Goal: Information Seeking & Learning: Learn about a topic

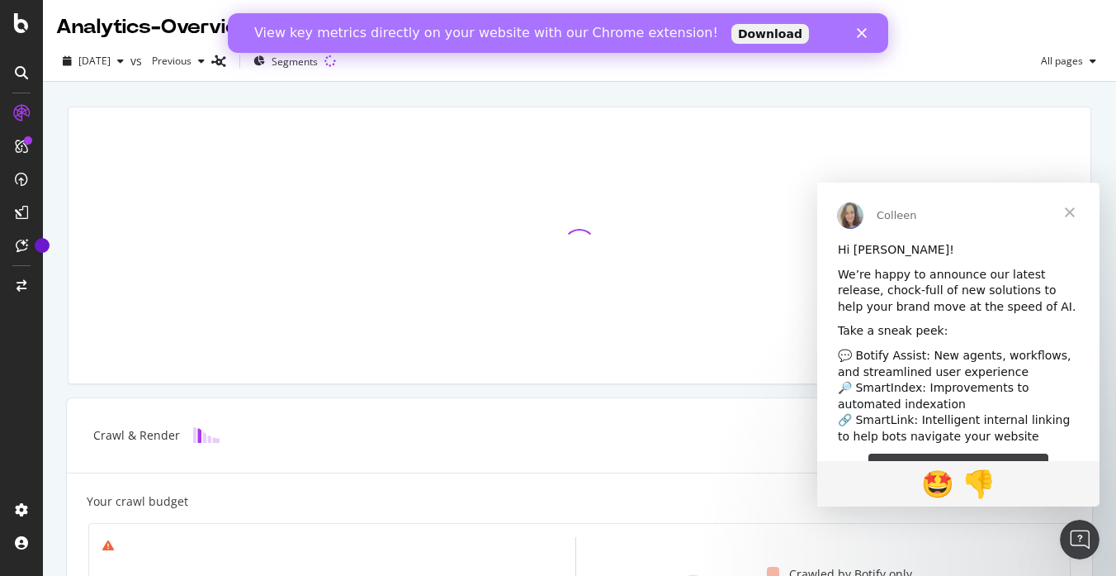
click at [1070, 212] on span "Close" at bounding box center [1069, 211] width 59 height 59
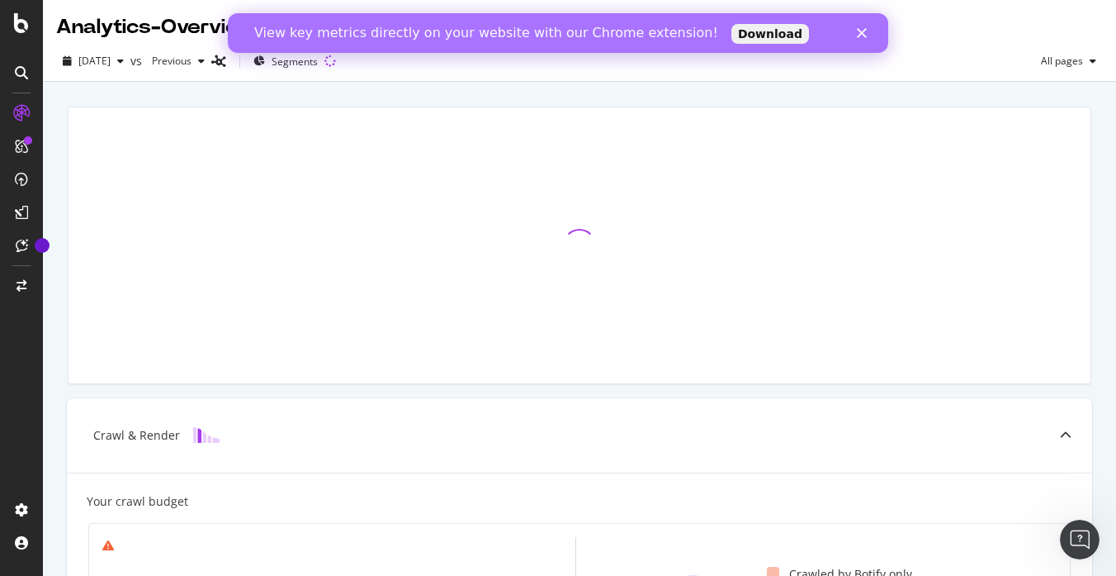
click at [866, 34] on icon "Close" at bounding box center [862, 33] width 10 height 10
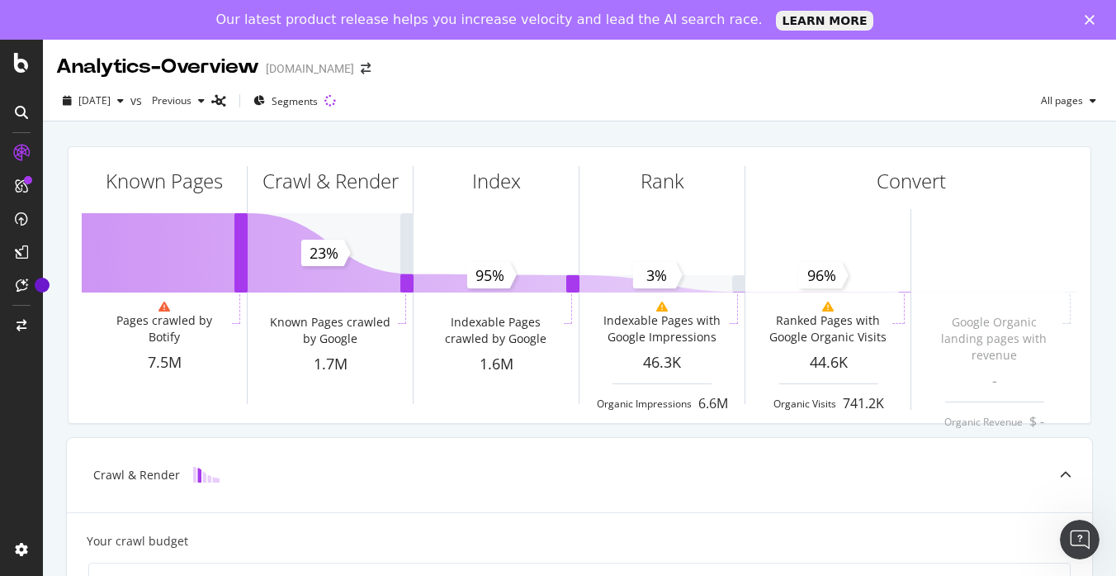
click at [852, 79] on div "Analytics - Overview [DOMAIN_NAME]" at bounding box center [579, 60] width 1073 height 41
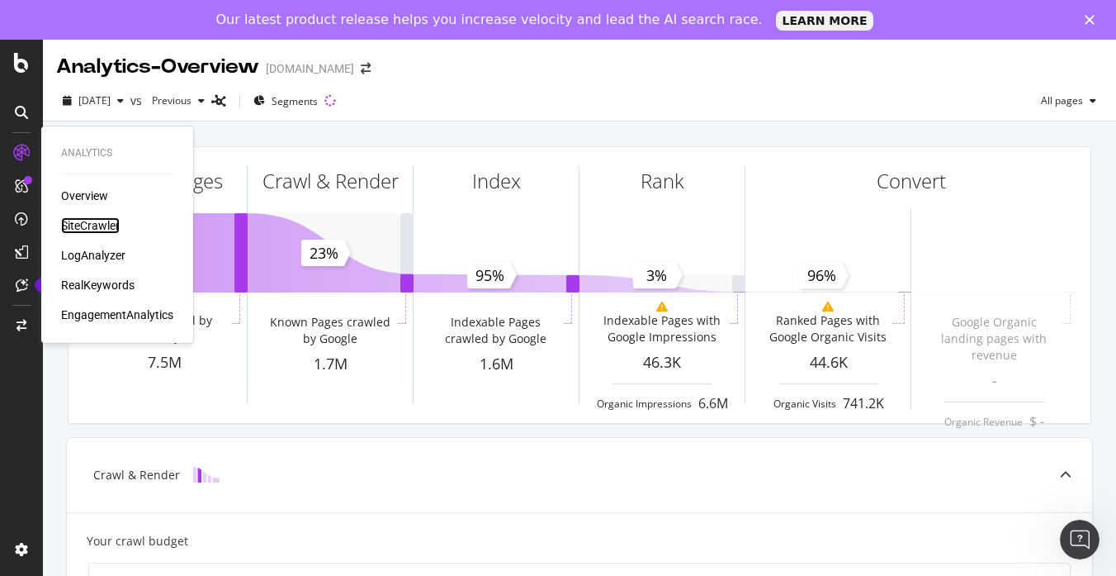
click at [89, 223] on div "SiteCrawler" at bounding box center [90, 225] width 59 height 17
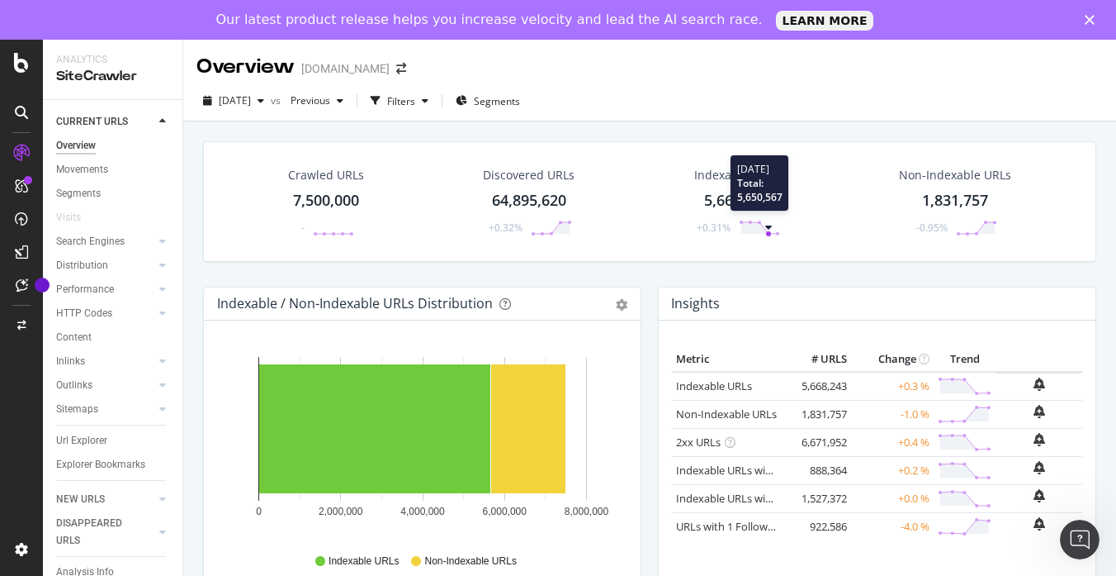
click at [769, 231] on circle at bounding box center [768, 233] width 5 height 5
click at [251, 102] on span "[DATE]" at bounding box center [235, 100] width 32 height 14
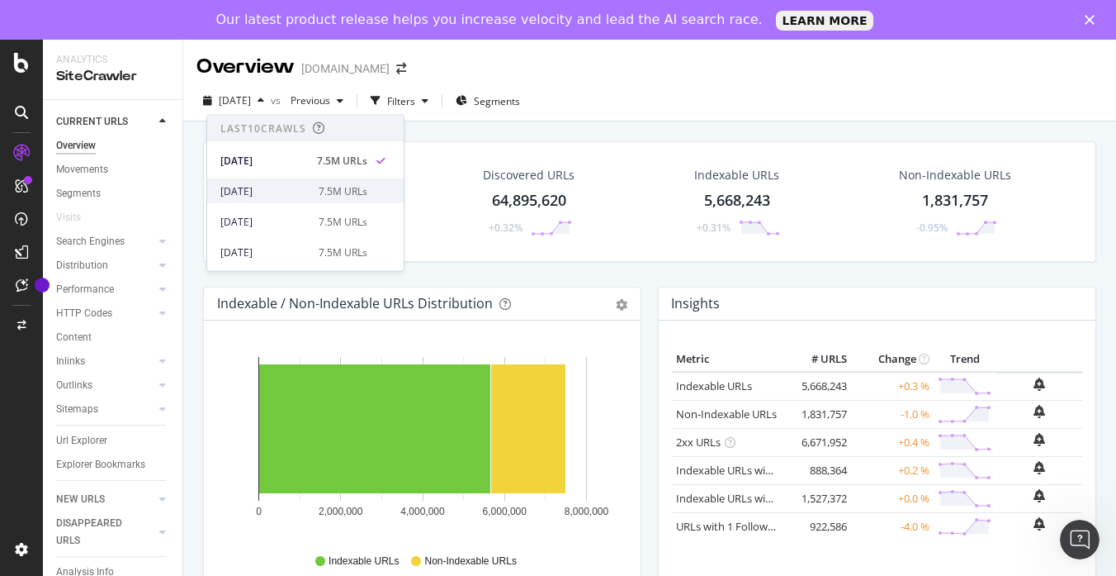
click at [278, 187] on div "[DATE]" at bounding box center [264, 190] width 88 height 15
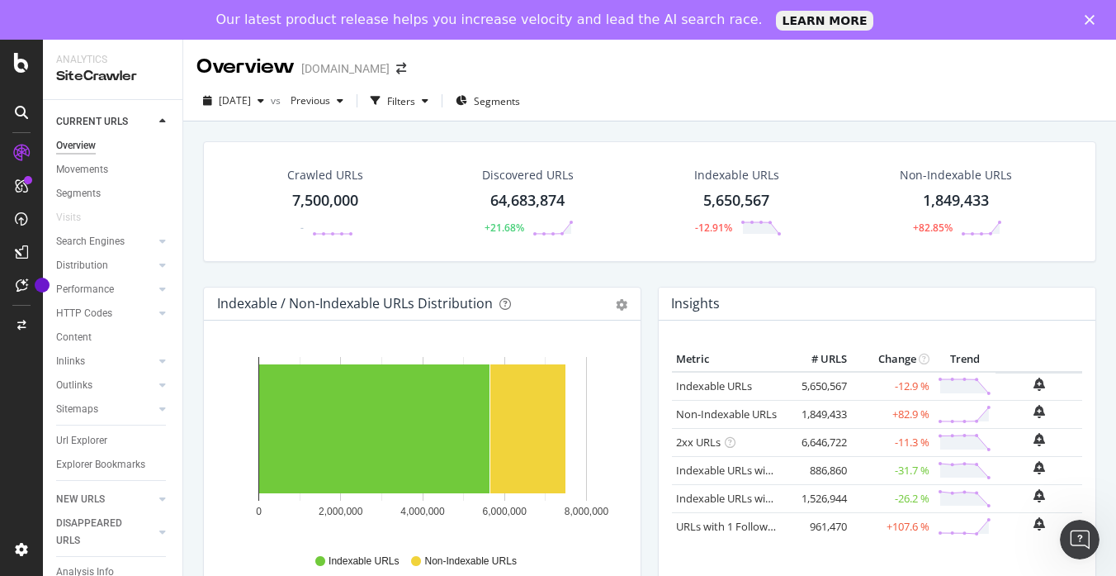
click at [746, 182] on div "Indexable URLs" at bounding box center [736, 175] width 85 height 17
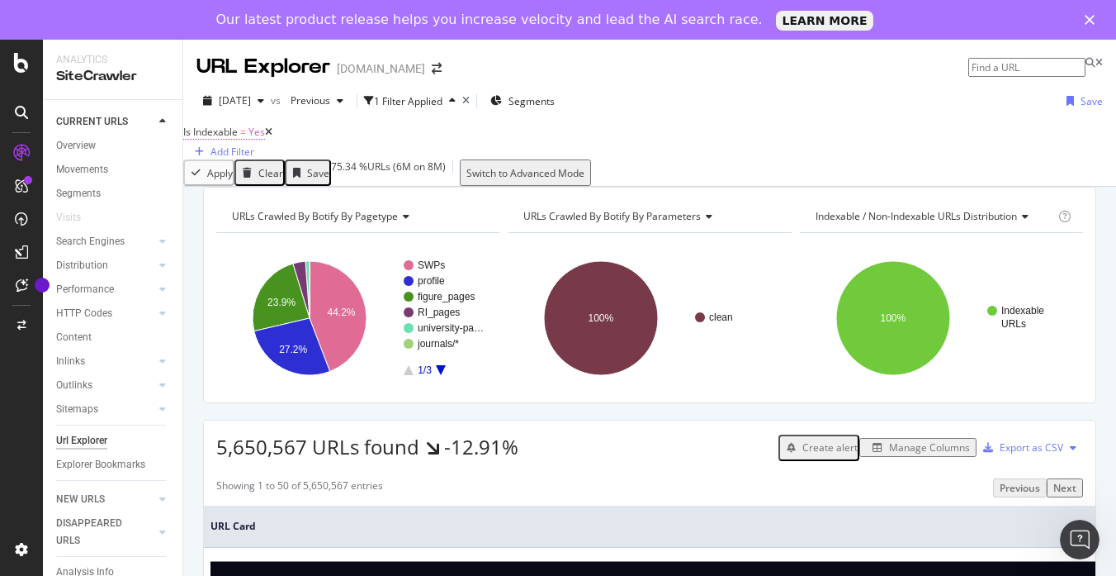
click at [253, 140] on span "Is Indexable = Yes" at bounding box center [224, 132] width 82 height 15
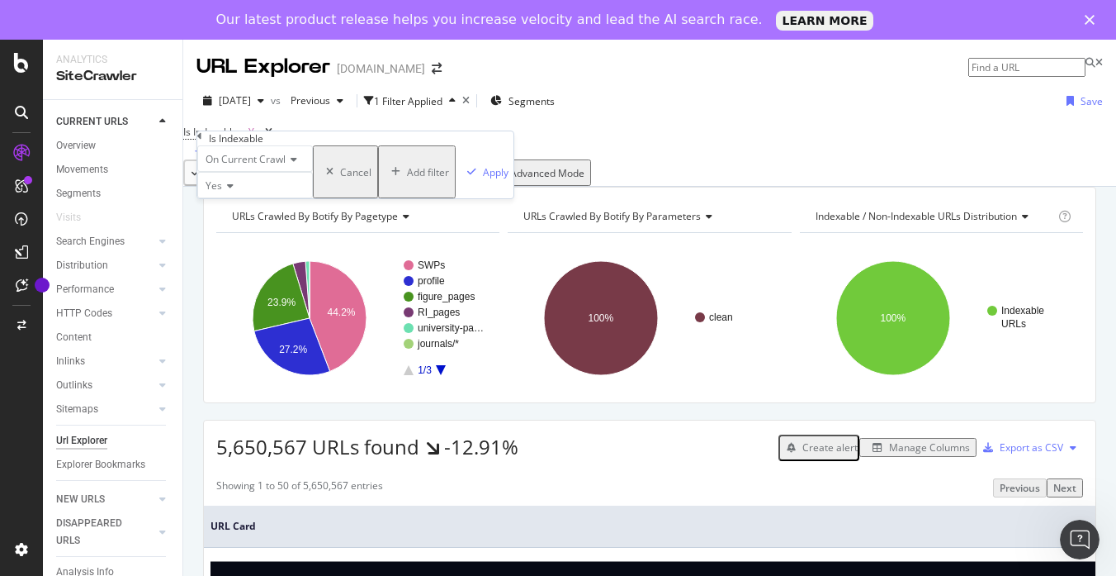
click at [229, 191] on icon at bounding box center [228, 186] width 12 height 10
click at [216, 231] on span "No" at bounding box center [208, 224] width 13 height 14
click at [461, 177] on div "button" at bounding box center [472, 172] width 22 height 10
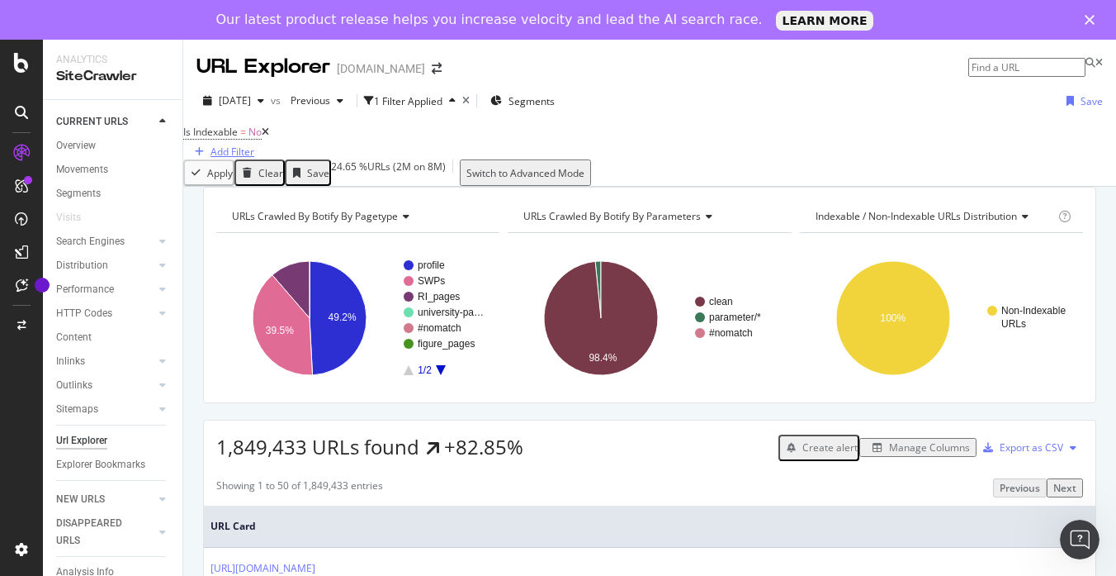
click at [254, 146] on div "Add Filter" at bounding box center [233, 152] width 44 height 14
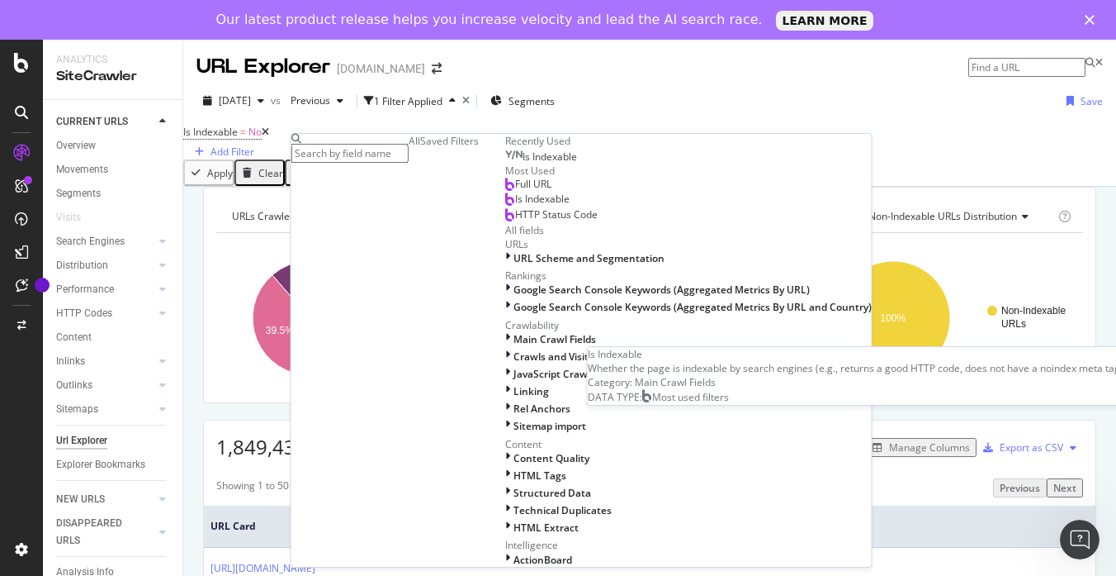
click at [515, 206] on span "Is Indexable" at bounding box center [542, 199] width 55 height 14
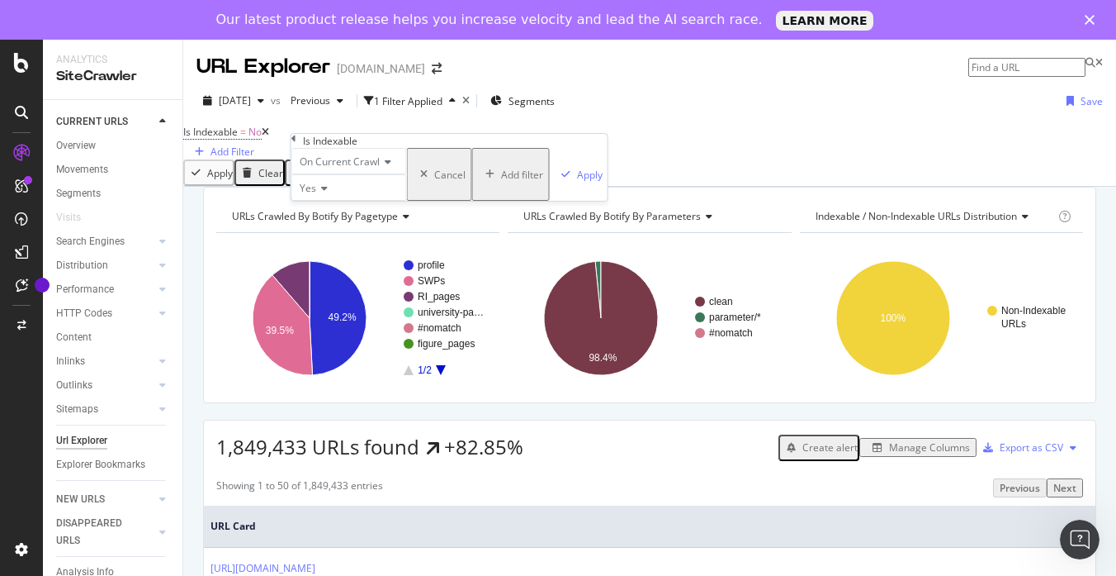
click at [335, 168] on span "On Current Crawl" at bounding box center [340, 161] width 80 height 14
click at [363, 207] on span "On Compared Crawl" at bounding box center [342, 200] width 93 height 14
click at [590, 182] on div "Apply" at bounding box center [603, 175] width 26 height 14
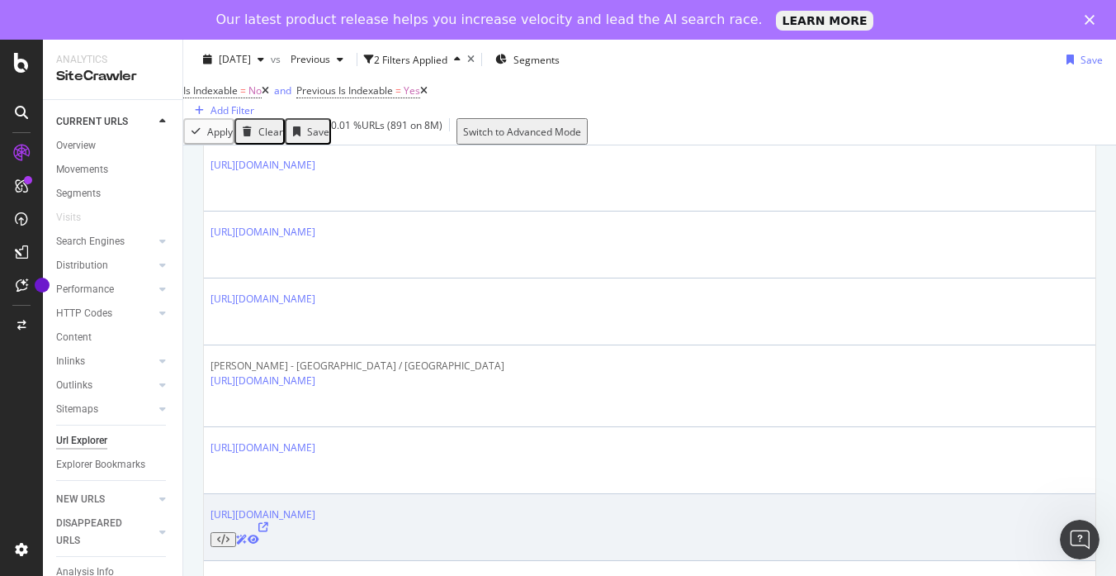
scroll to position [1260, 0]
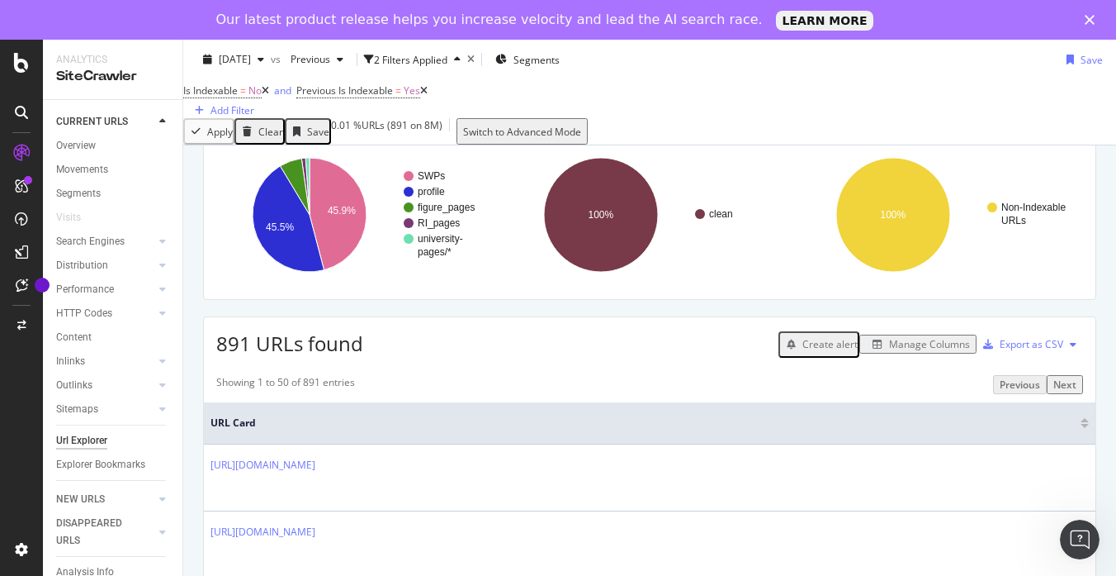
scroll to position [0, 0]
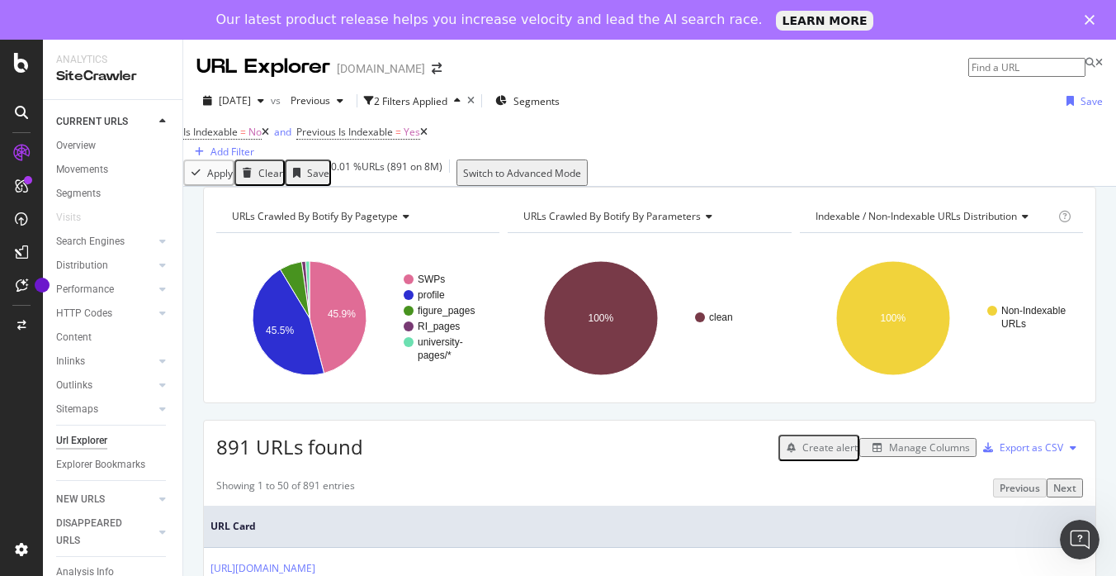
click at [769, 145] on div "Is Indexable = No and Previous Is Indexable = Yes Add Filter" at bounding box center [649, 140] width 933 height 39
click at [393, 139] on span "Previous Is Indexable" at bounding box center [344, 132] width 97 height 14
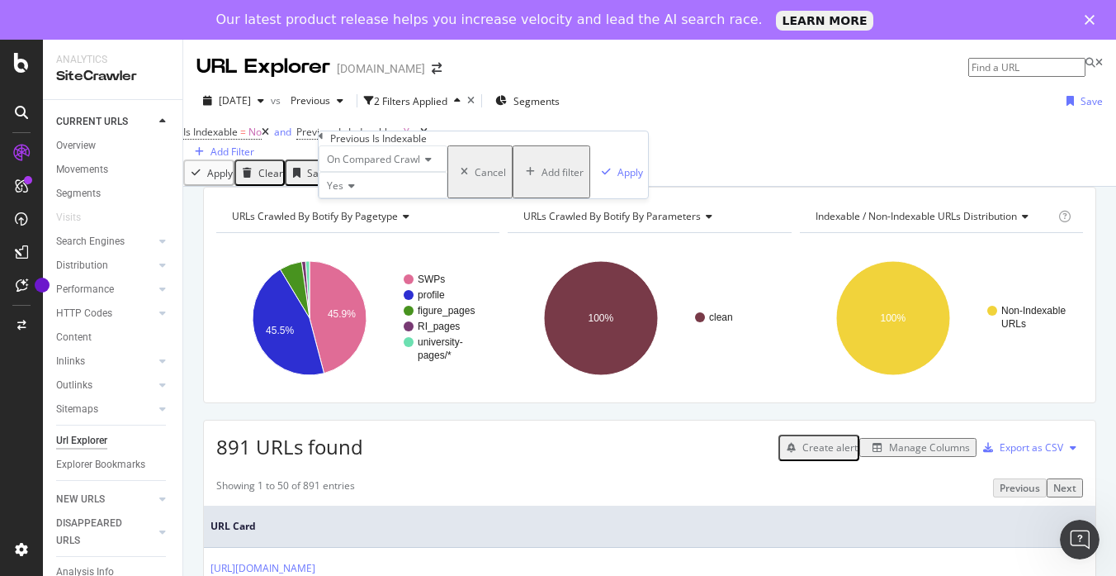
click at [384, 166] on span "On Compared Crawl" at bounding box center [373, 159] width 93 height 14
click at [400, 222] on span "Diff Between Crawls" at bounding box center [370, 215] width 93 height 14
click at [371, 191] on icon at bounding box center [370, 186] width 12 height 10
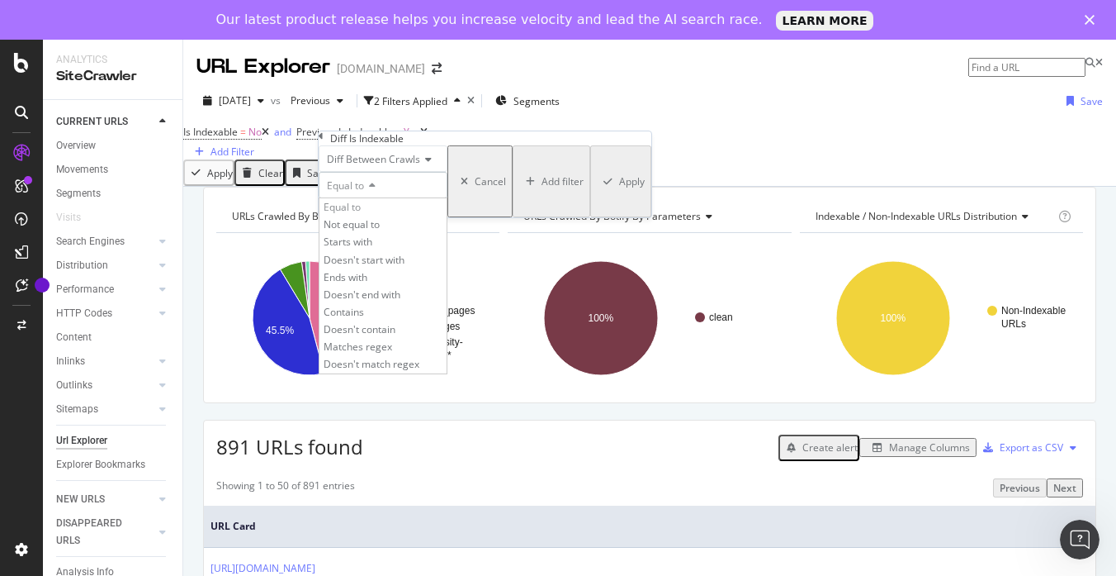
click at [448, 198] on div "Equal to" at bounding box center [383, 185] width 129 height 26
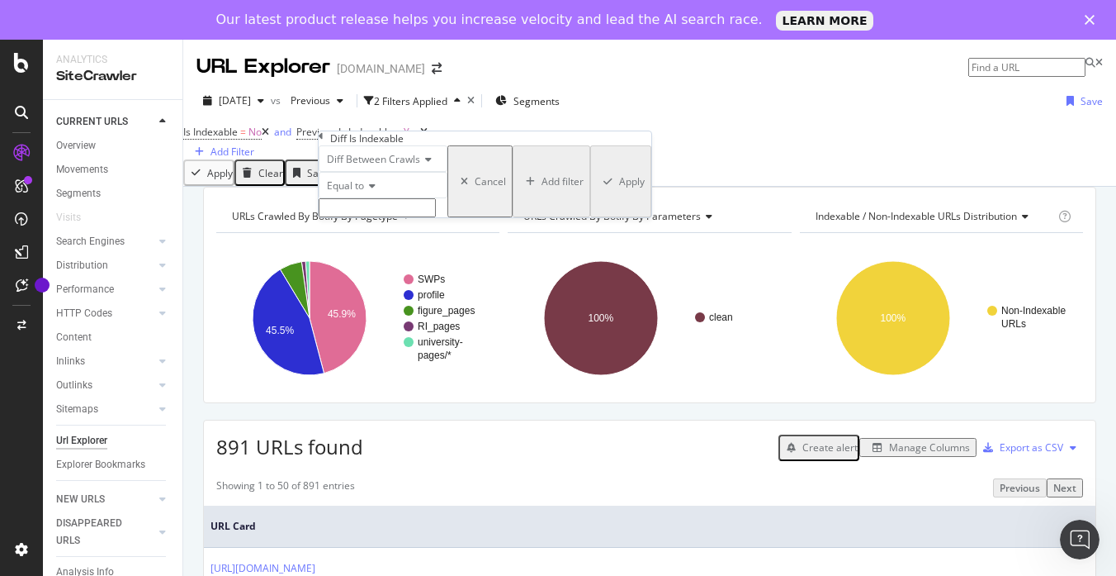
click at [639, 145] on div "Is Indexable = No and Previous Is Indexable = Yes Add Filter" at bounding box center [649, 140] width 933 height 39
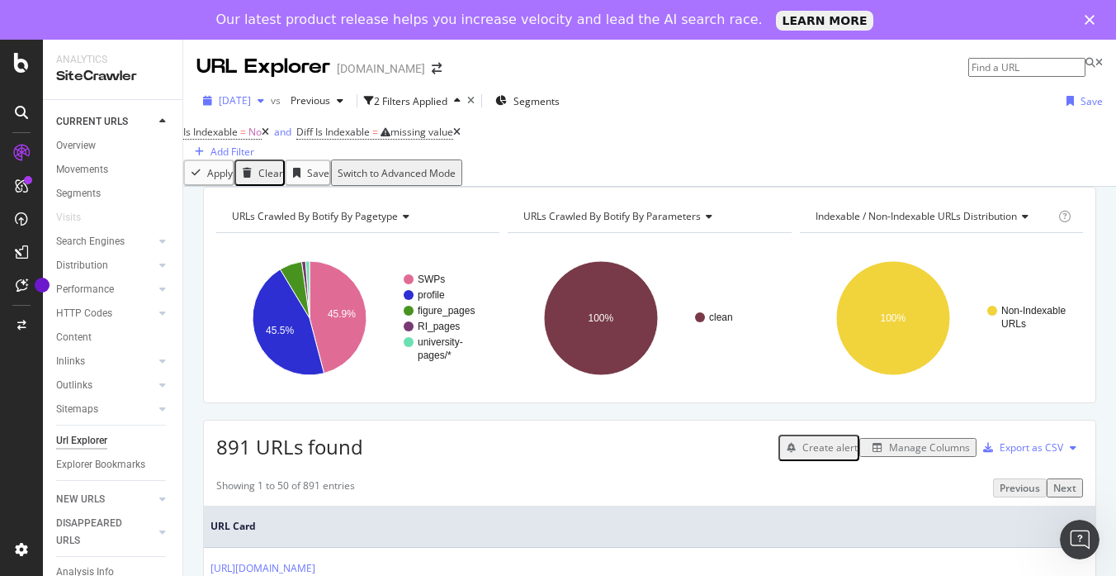
click at [246, 106] on span "[DATE]" at bounding box center [235, 100] width 32 height 14
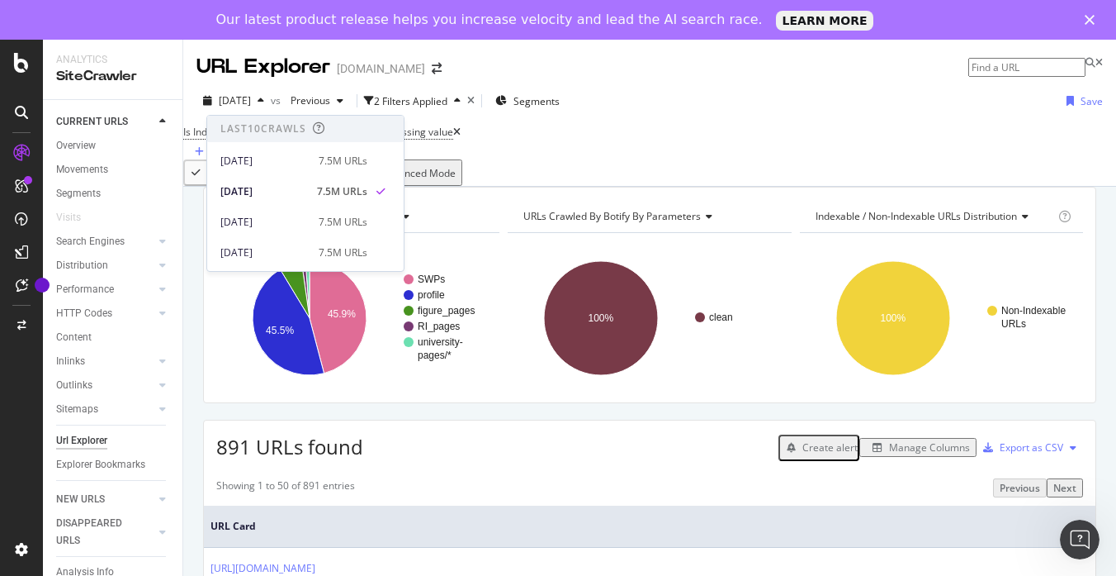
click at [821, 93] on div "[DATE] vs Previous 2 Filters Applied Segments Save" at bounding box center [649, 104] width 933 height 33
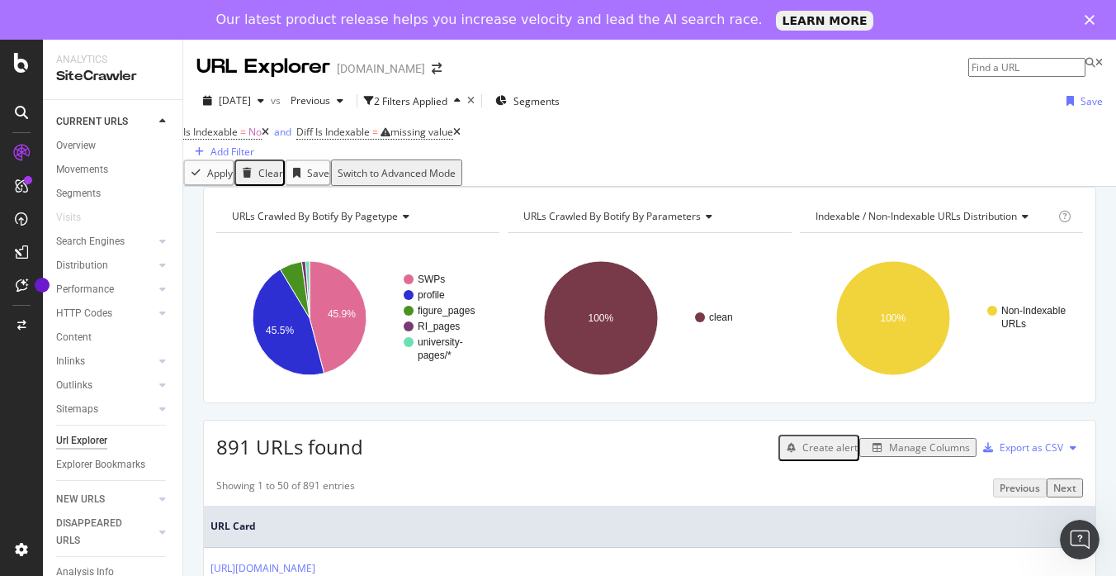
click at [633, 151] on div "Is Indexable = No and Diff Is Indexable = missing value Add Filter" at bounding box center [649, 140] width 933 height 39
click at [90, 149] on div "Overview" at bounding box center [76, 145] width 40 height 17
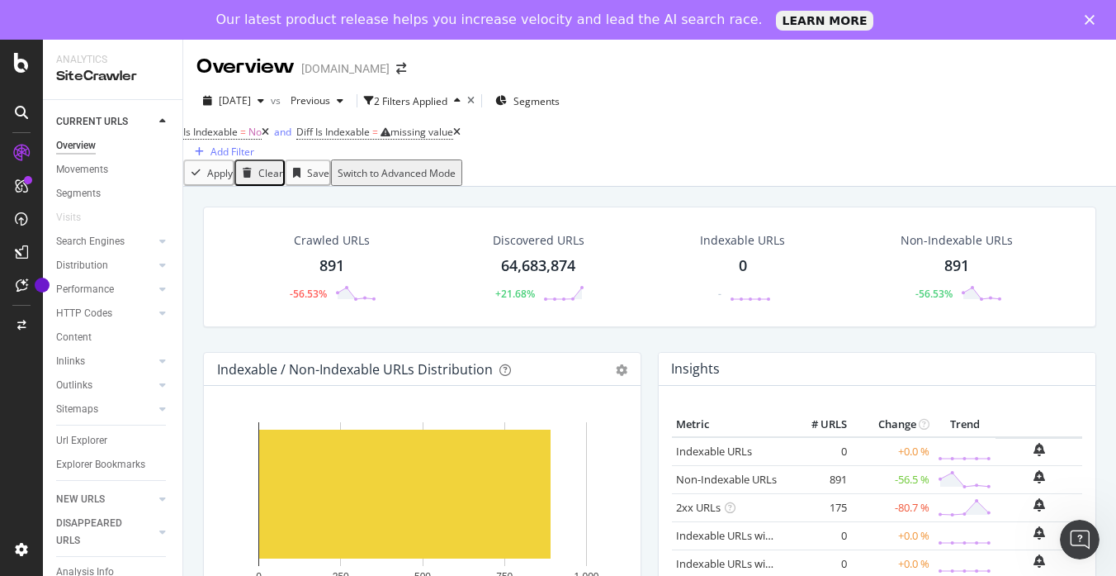
click at [671, 286] on div "Indexable URLs 0 -" at bounding box center [742, 267] width 201 height 86
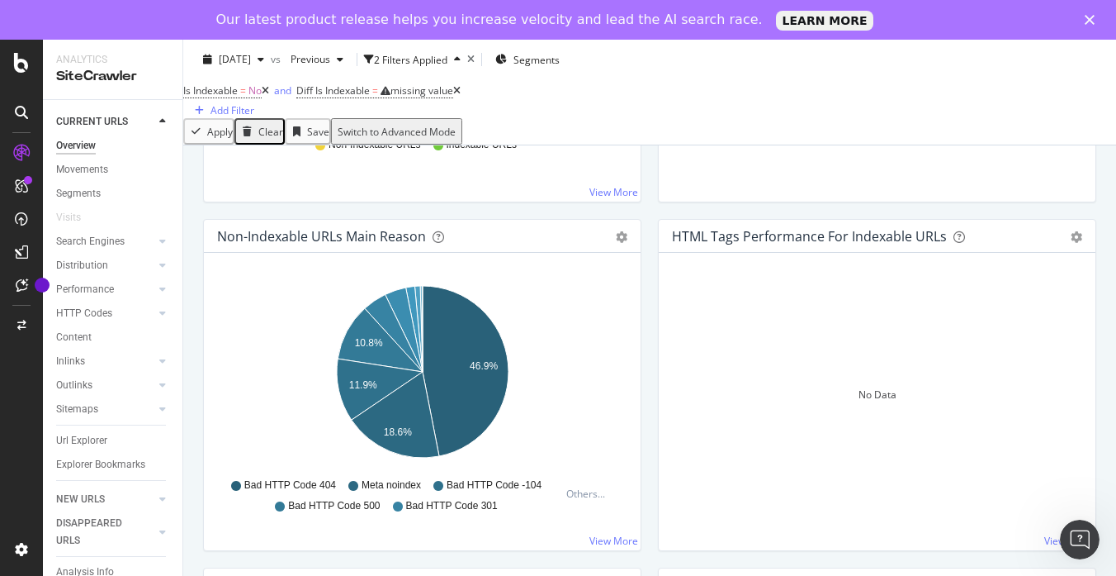
scroll to position [483, 0]
click at [647, 301] on div "Non-Indexable URLs Main Reason Pie Table Export as CSV Add to Custom Report Hol…" at bounding box center [422, 391] width 455 height 348
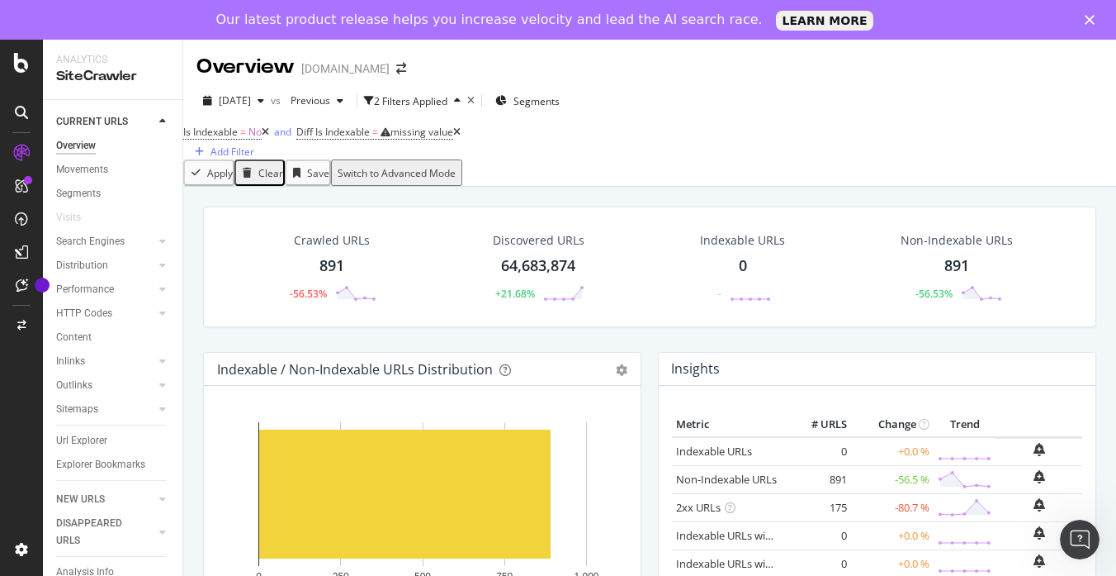
click at [647, 301] on div "Indexable URLs 0 -" at bounding box center [742, 267] width 201 height 86
click at [649, 297] on div "Indexable URLs 0 -" at bounding box center [742, 267] width 201 height 86
click at [680, 300] on div "Indexable URLs 0 -" at bounding box center [742, 267] width 201 height 86
